Goal: Information Seeking & Learning: Find specific page/section

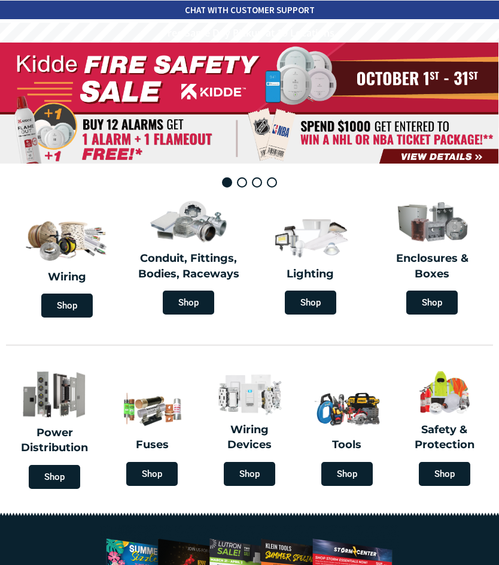
type input "[GEOGRAPHIC_DATA], [GEOGRAPHIC_DATA]"
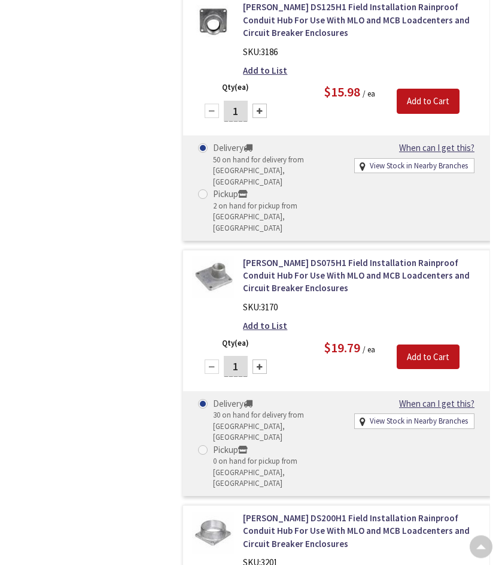
scroll to position [5325, 0]
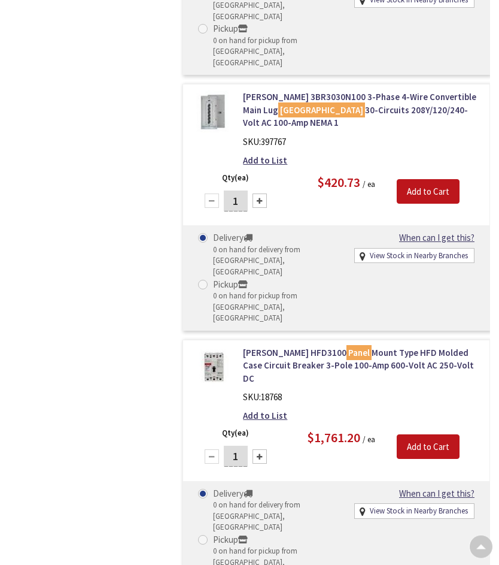
scroll to position [6769, 0]
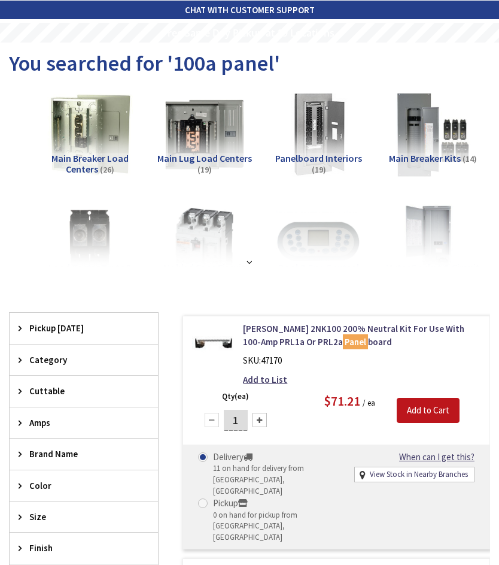
click at [222, 161] on span "Main Lug Load Centers" at bounding box center [204, 158] width 95 height 12
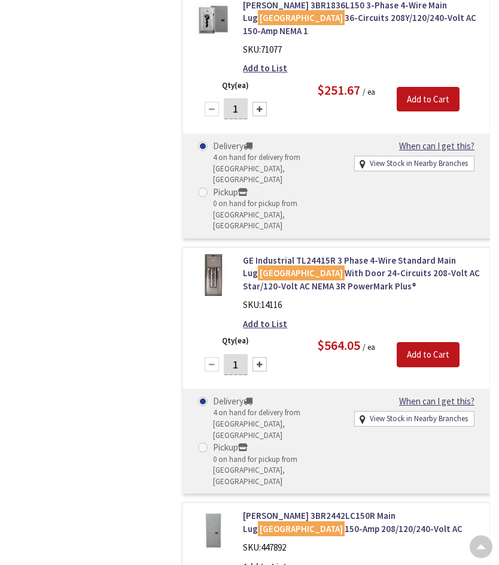
scroll to position [2122, 0]
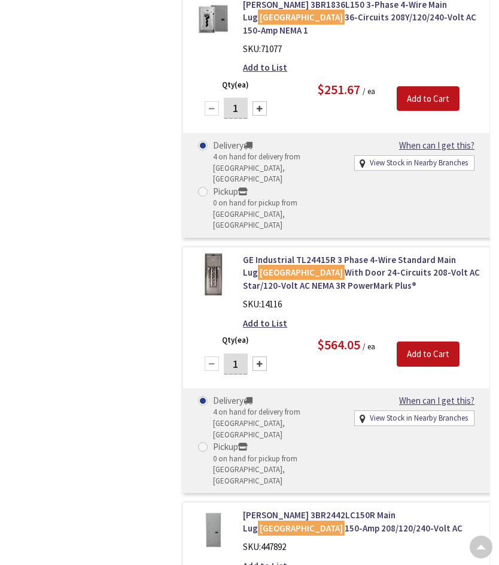
click at [291, 508] on link "Eaton 3BR2442LC150R Main Lug Load Center 150-Amp 208/120/240-Volt AC" at bounding box center [362, 521] width 238 height 26
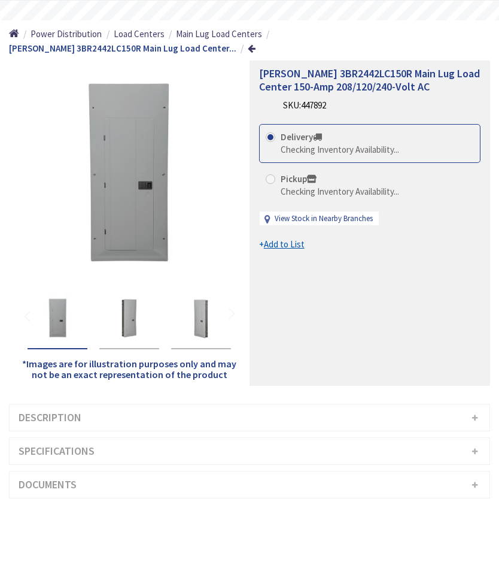
scroll to position [-5, 0]
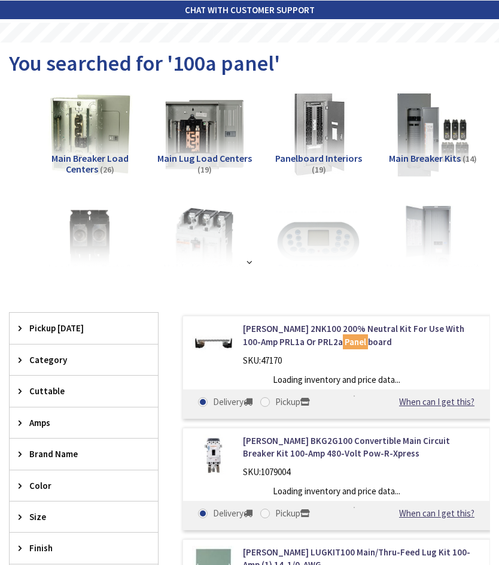
click at [211, 150] on img at bounding box center [205, 135] width 86 height 86
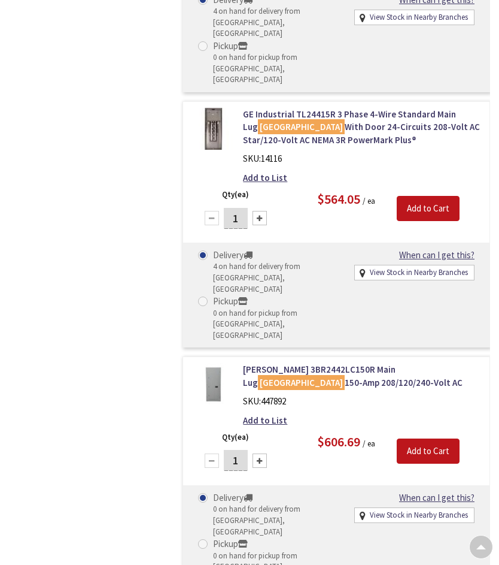
scroll to position [2267, 0]
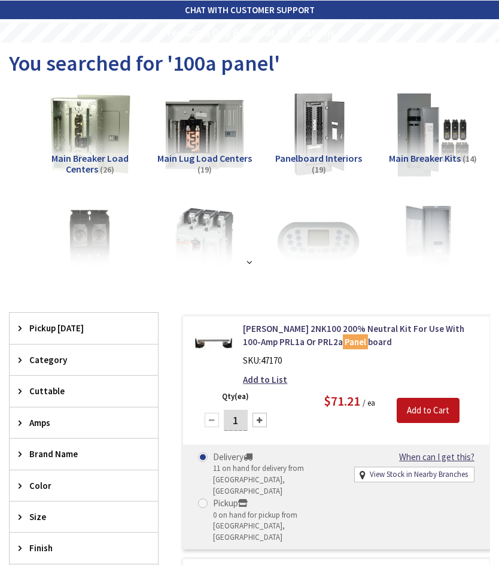
click at [219, 150] on img at bounding box center [205, 135] width 86 height 86
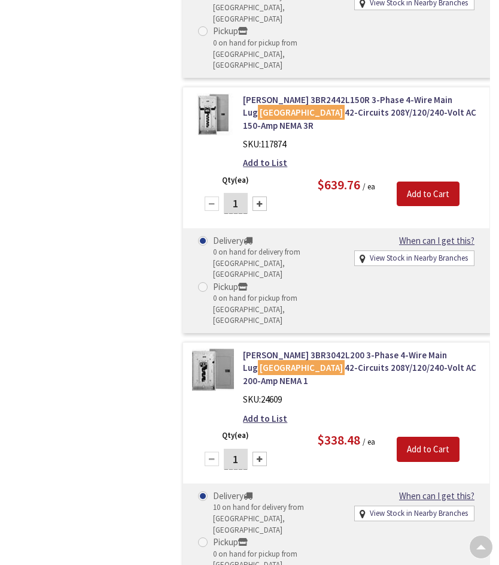
scroll to position [3035, 0]
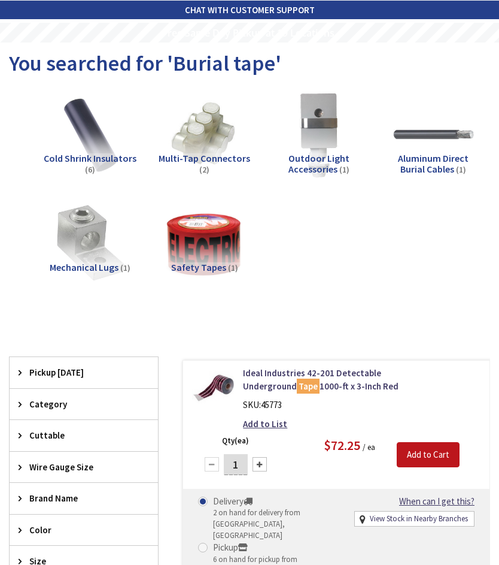
click at [200, 270] on span "Safety Tapes" at bounding box center [198, 267] width 55 height 12
